Goal: Navigation & Orientation: Find specific page/section

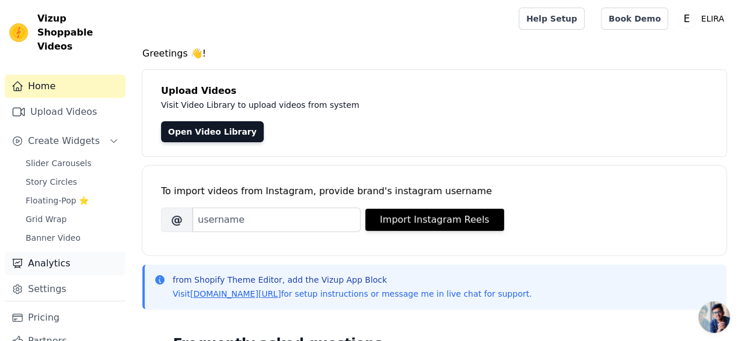
click at [60, 255] on link "Analytics" at bounding box center [65, 263] width 121 height 23
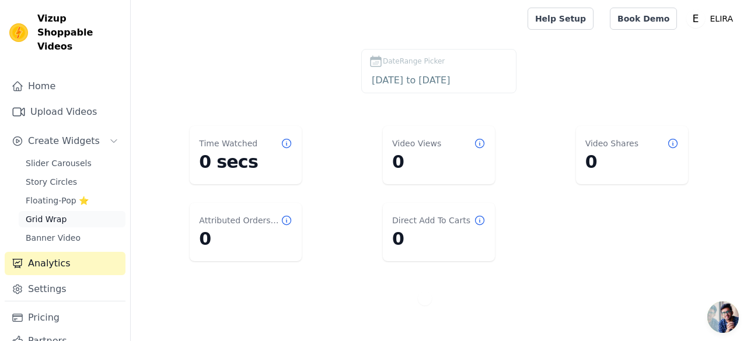
click at [60, 214] on span "Grid Wrap" at bounding box center [46, 220] width 41 height 12
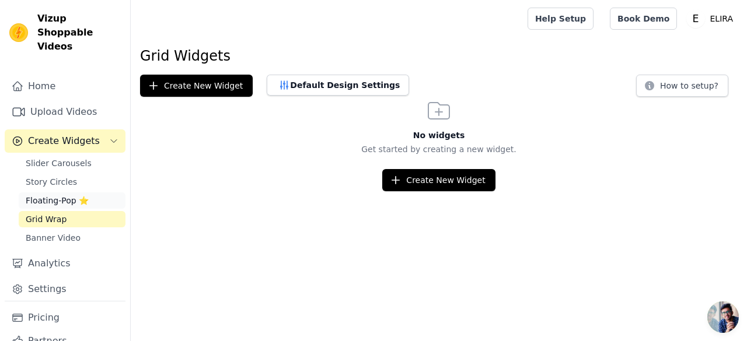
click at [74, 195] on span "Floating-Pop ⭐" at bounding box center [57, 201] width 63 height 12
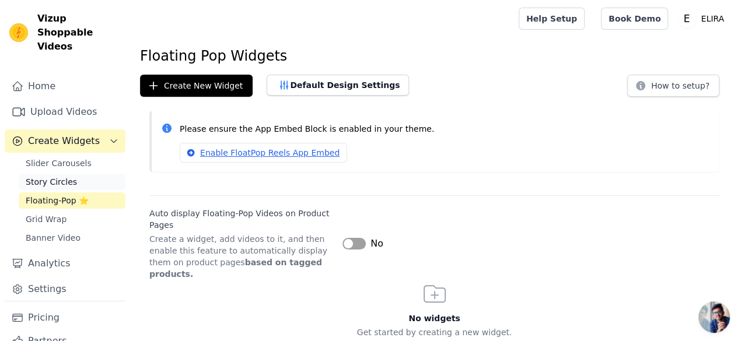
click at [83, 174] on link "Story Circles" at bounding box center [72, 182] width 107 height 16
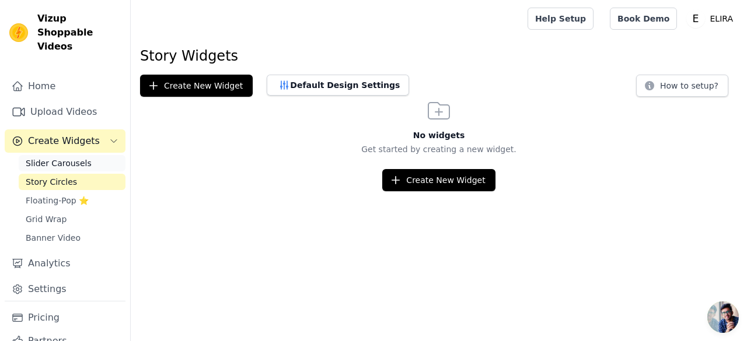
click at [71, 158] on span "Slider Carousels" at bounding box center [59, 164] width 66 height 12
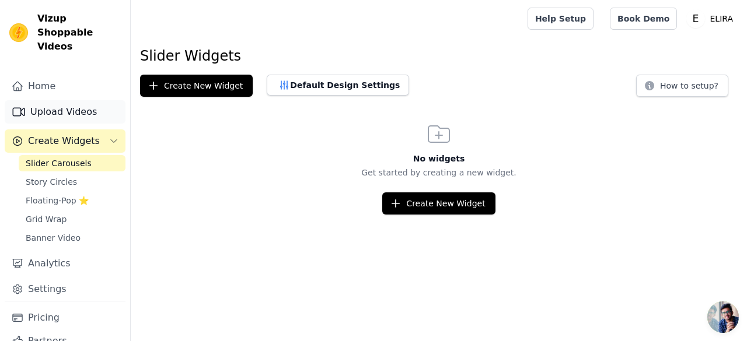
click at [74, 100] on link "Upload Videos" at bounding box center [65, 111] width 121 height 23
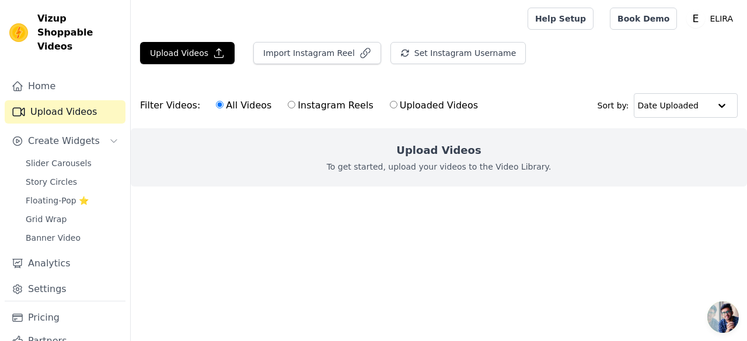
click at [288, 104] on input "Instagram Reels" at bounding box center [292, 105] width 8 height 8
radio input "true"
